Goal: Task Accomplishment & Management: Manage account settings

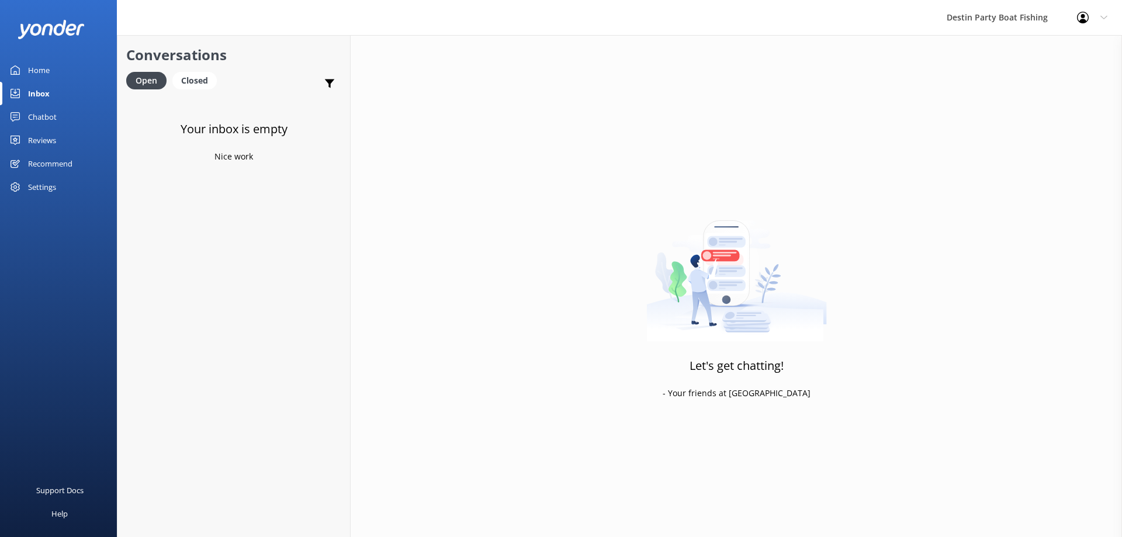
click at [39, 138] on div "Reviews" at bounding box center [42, 140] width 28 height 23
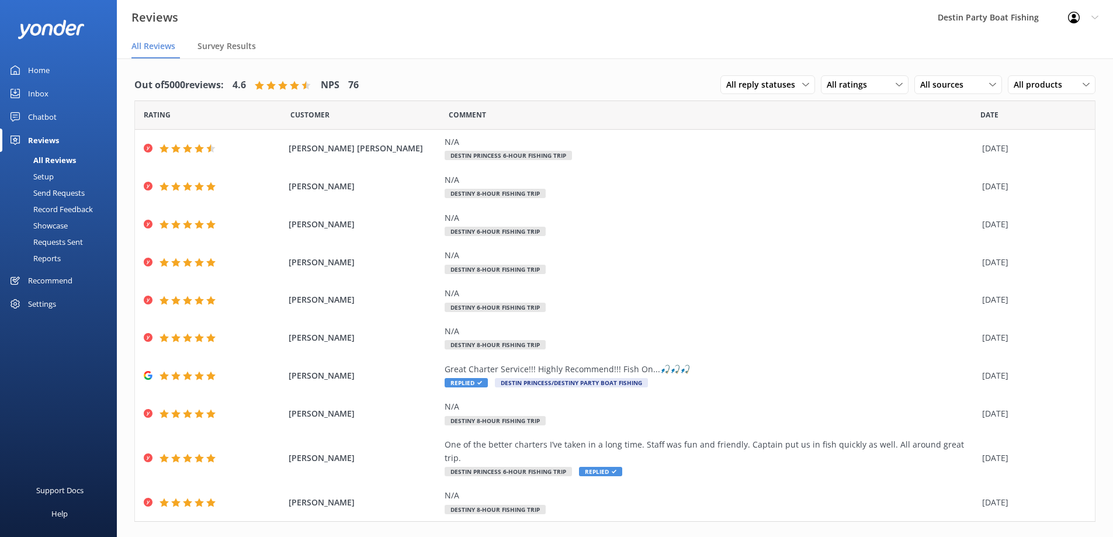
click at [42, 99] on div "Inbox" at bounding box center [38, 93] width 20 height 23
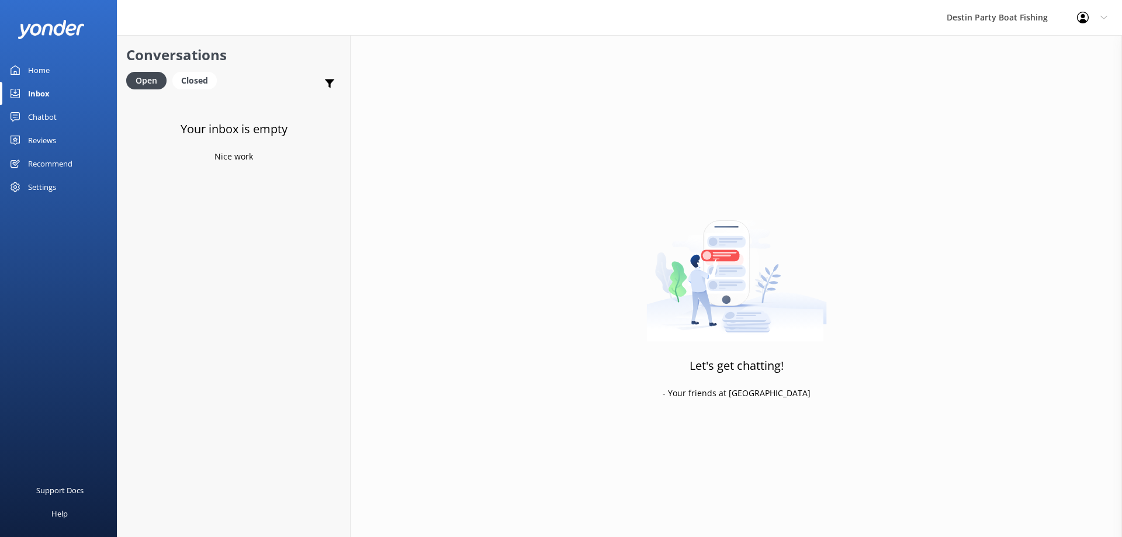
click at [29, 91] on div "Inbox" at bounding box center [39, 93] width 22 height 23
